Goal: Transaction & Acquisition: Obtain resource

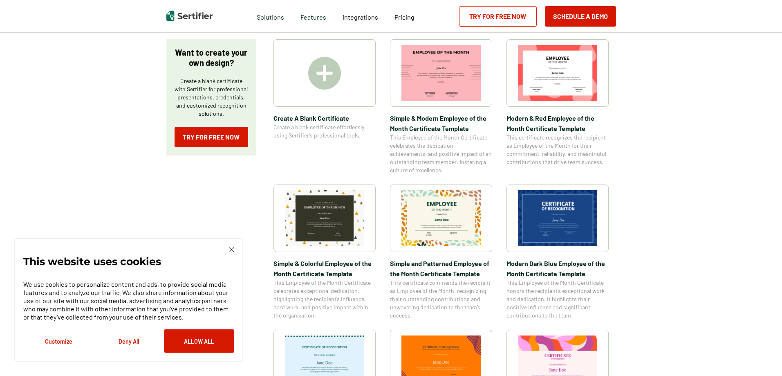
scroll to position [123, 0]
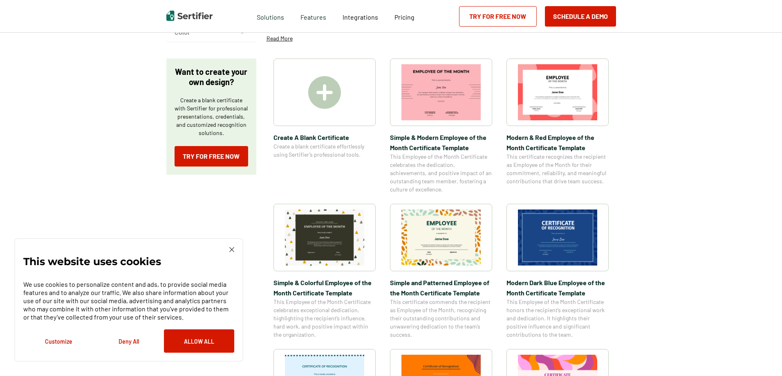
click at [428, 238] on img at bounding box center [440, 237] width 79 height 56
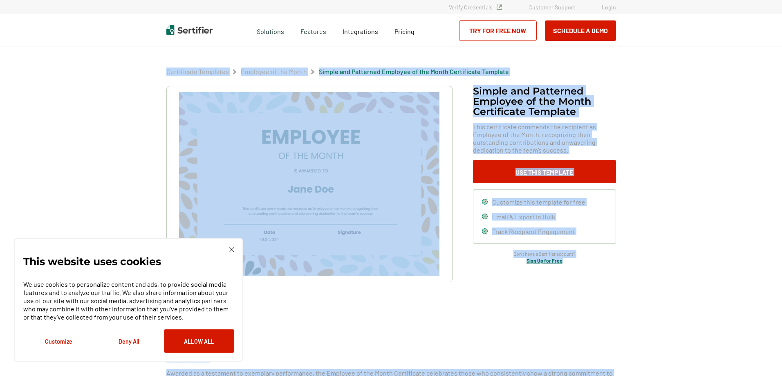
click at [453, 235] on picture at bounding box center [309, 184] width 286 height 196
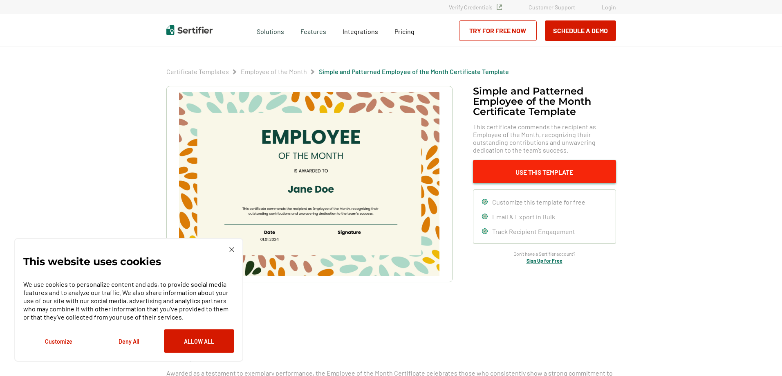
click at [550, 173] on button "Use This Template" at bounding box center [544, 171] width 143 height 23
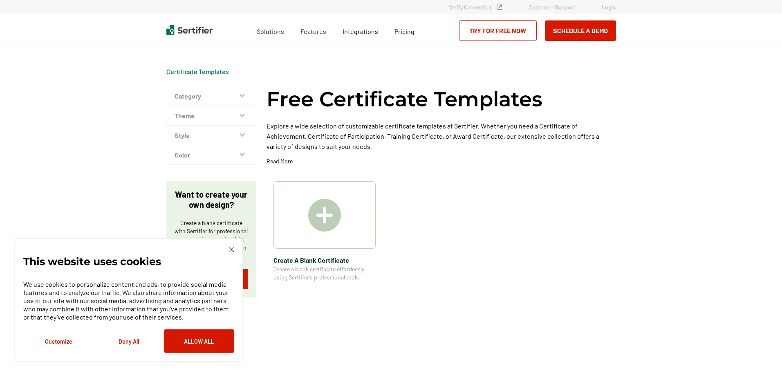
scroll to position [123, 0]
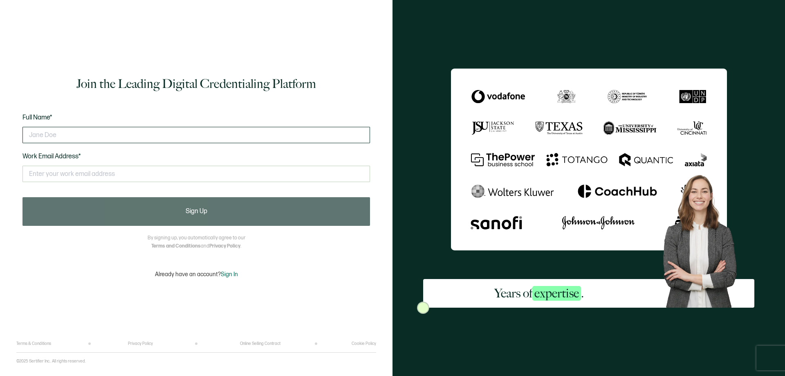
click at [174, 138] on input "text" at bounding box center [195, 135] width 347 height 16
type input "[PERSON_NAME]"
click at [69, 184] on div "This doesn't look like a valid email." at bounding box center [195, 176] width 347 height 31
click at [73, 177] on input "text" at bounding box center [195, 174] width 347 height 16
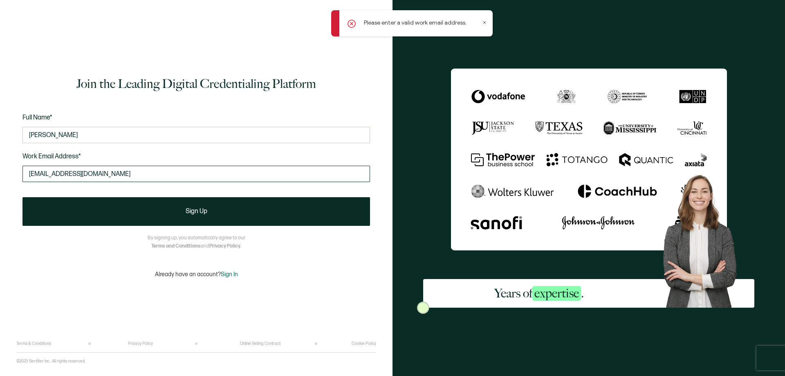
click at [35, 172] on input "[EMAIL_ADDRESS][DOMAIN_NAME]" at bounding box center [195, 174] width 347 height 16
type input "[EMAIL_ADDRESS][DOMAIN_NAME]"
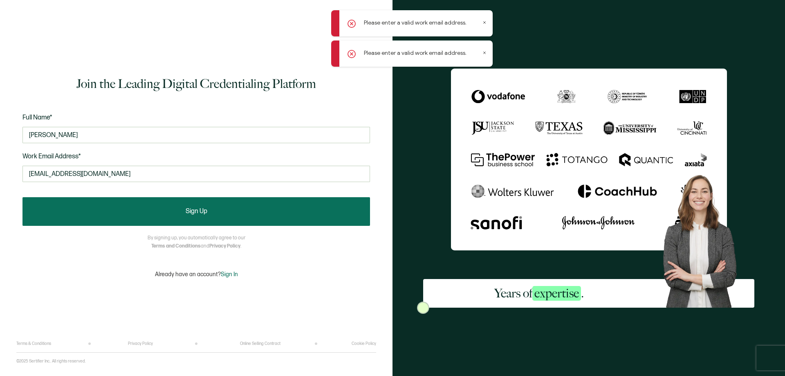
click at [134, 219] on button "Sign Up" at bounding box center [195, 211] width 347 height 29
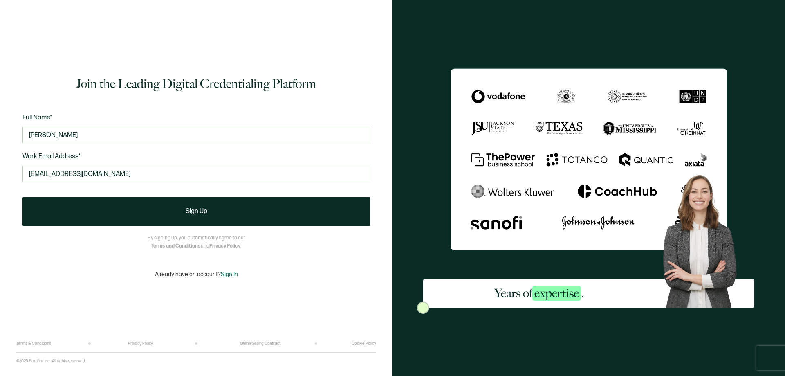
drag, startPoint x: 136, startPoint y: 177, endPoint x: 0, endPoint y: 162, distance: 136.5
click at [0, 162] on div "Join the Leading Digital Credentialing Platform Full Name* [PERSON_NAME] Work E…" at bounding box center [196, 188] width 392 height 376
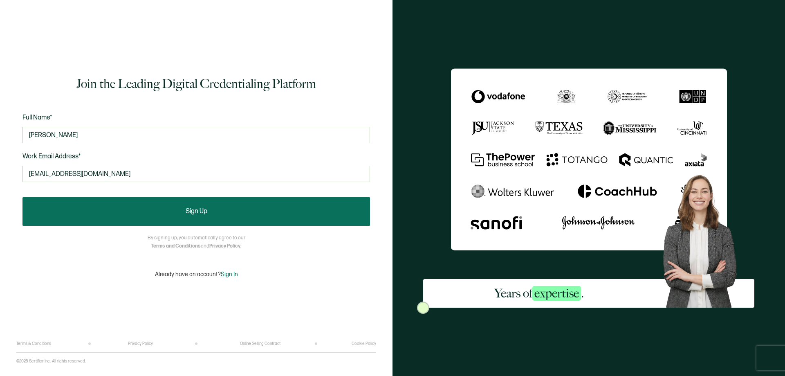
type input "[EMAIL_ADDRESS][DOMAIN_NAME]"
click at [99, 206] on button "Sign Up" at bounding box center [195, 211] width 347 height 29
